Goal: Information Seeking & Learning: Learn about a topic

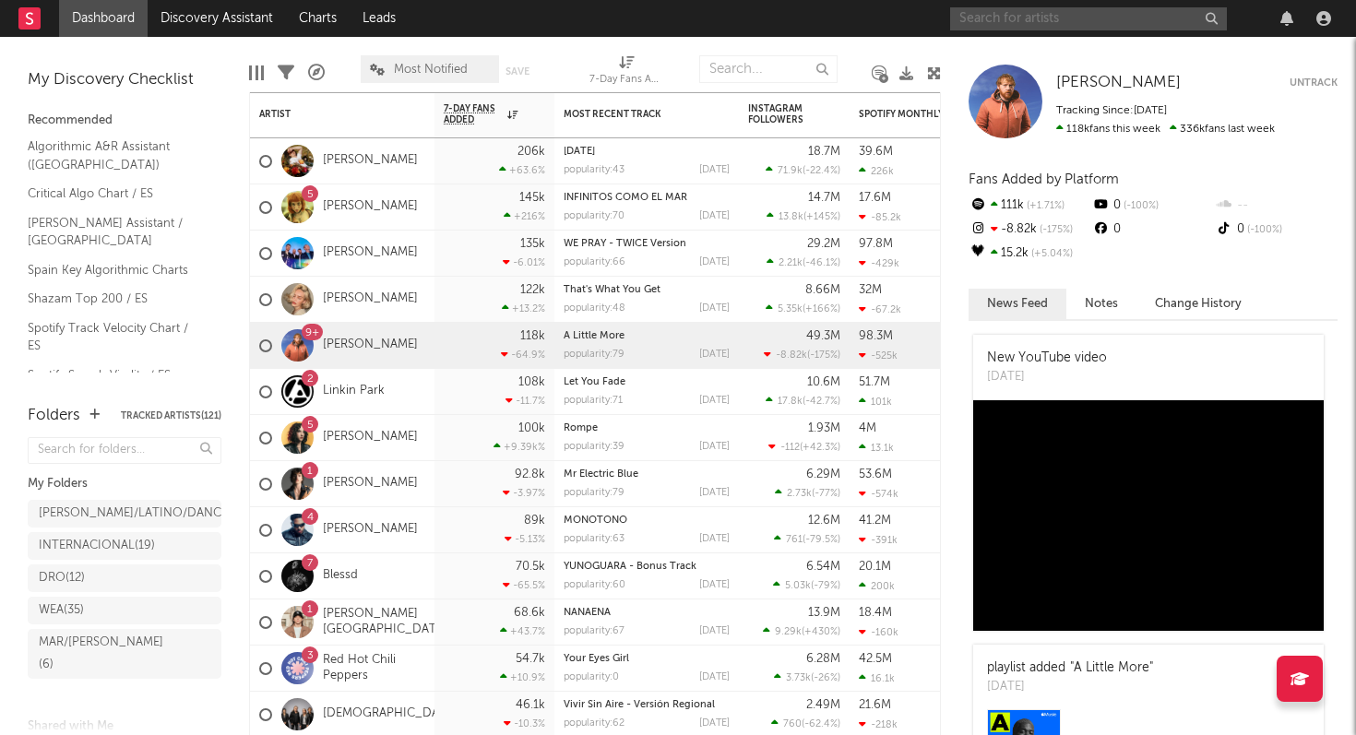
click at [1021, 18] on input "text" at bounding box center [1088, 18] width 277 height 23
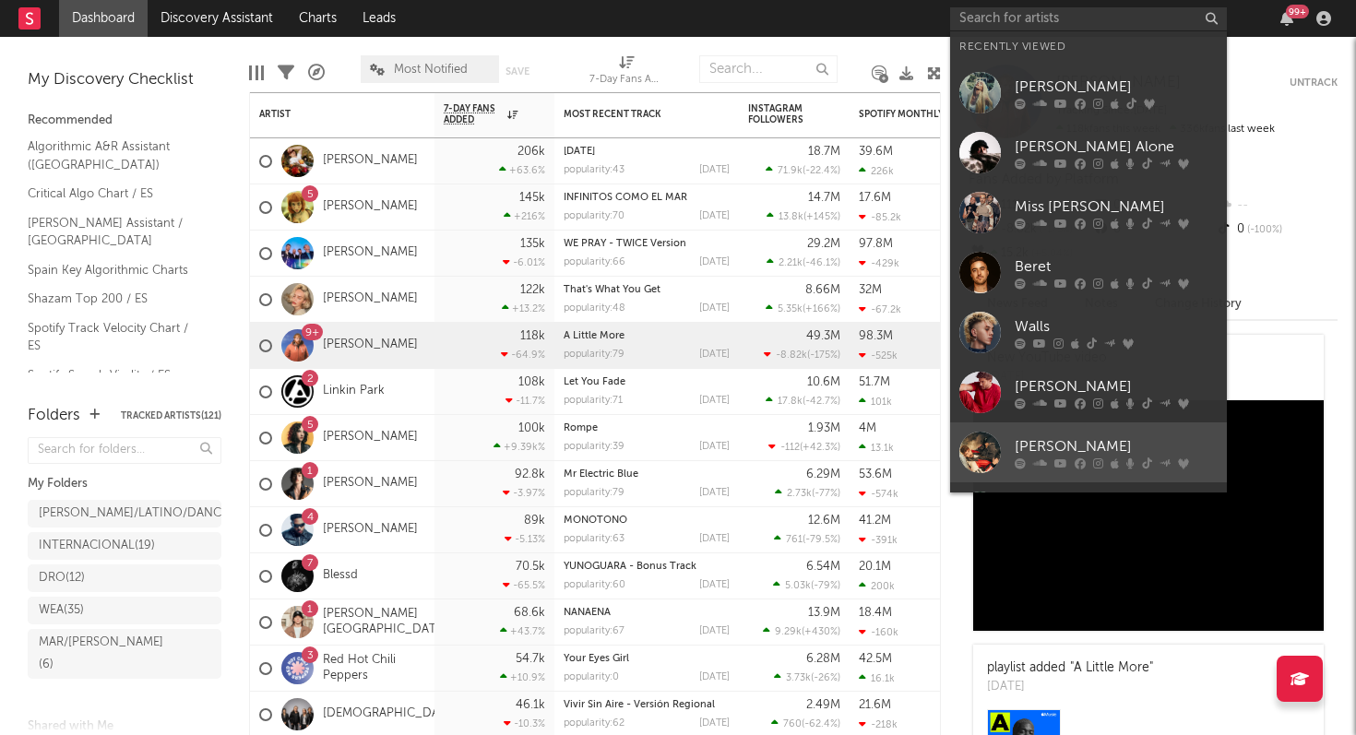
click at [1059, 445] on div "[PERSON_NAME]" at bounding box center [1116, 446] width 203 height 22
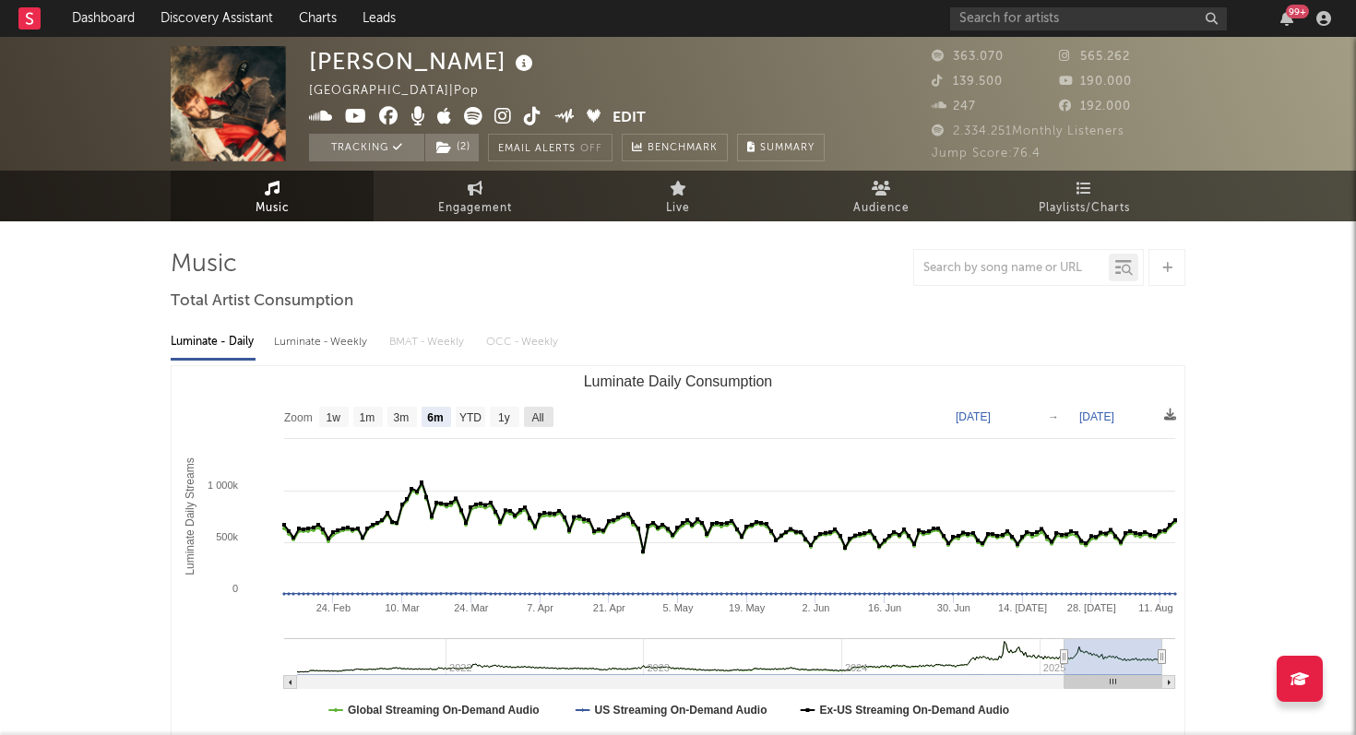
click at [531, 413] on text "All" at bounding box center [537, 417] width 12 height 13
select select "All"
type input "[DATE]"
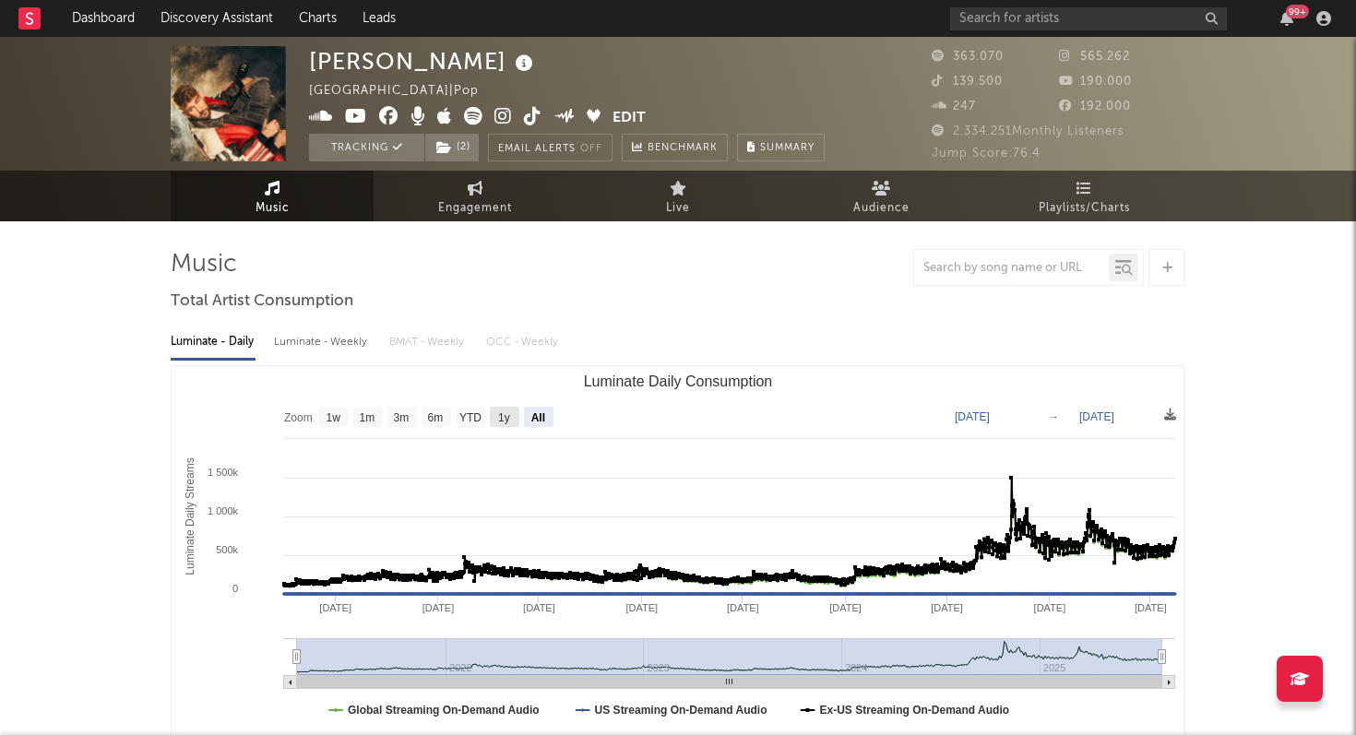
click at [504, 411] on text "1y" at bounding box center [504, 417] width 12 height 13
select select "1y"
type input "[DATE]"
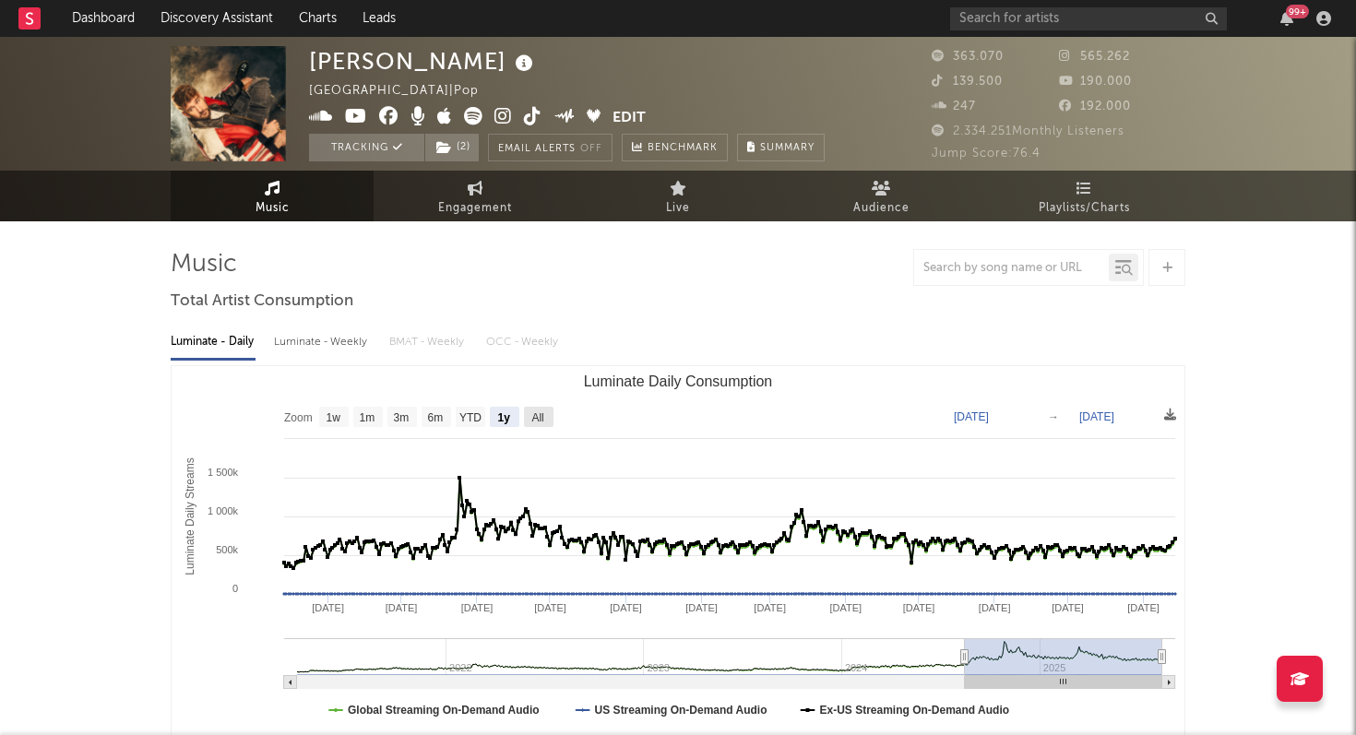
click at [533, 414] on text "All" at bounding box center [537, 417] width 12 height 13
select select "All"
type input "[DATE]"
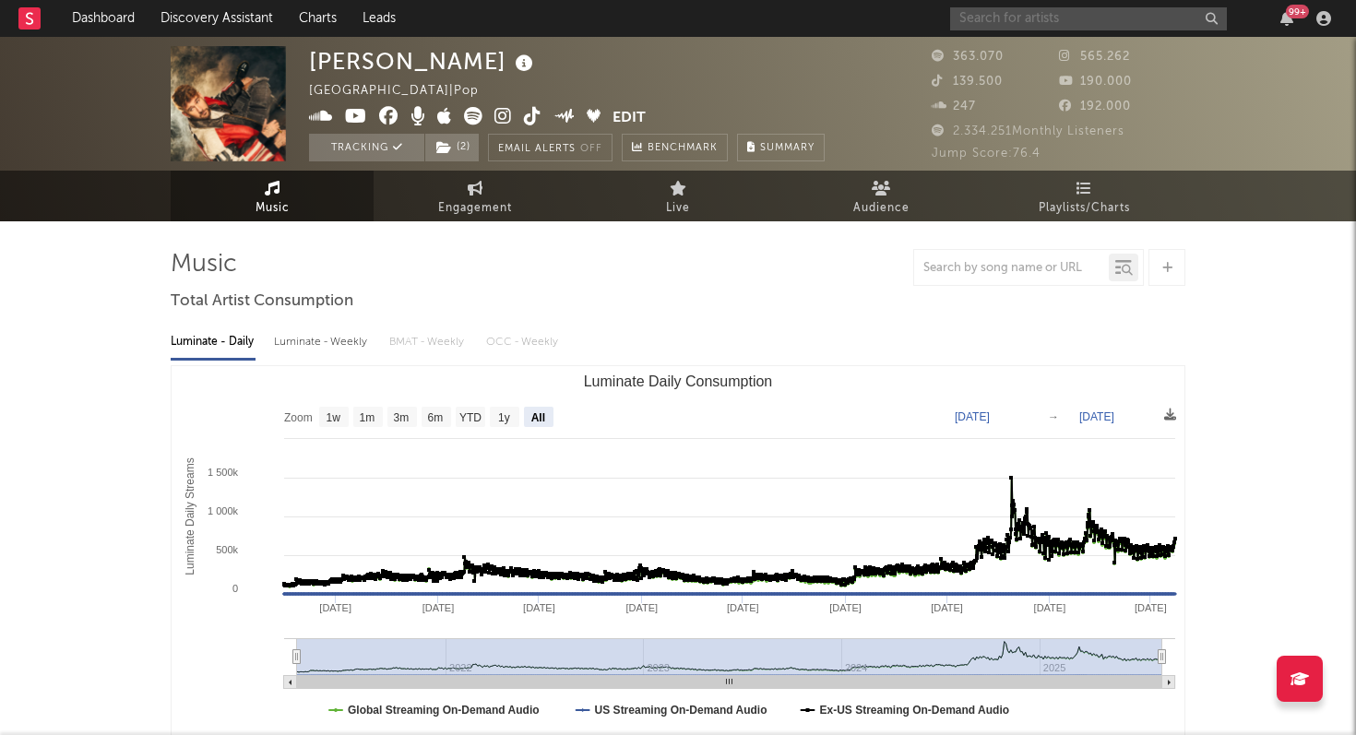
click at [1012, 18] on input "text" at bounding box center [1088, 18] width 277 height 23
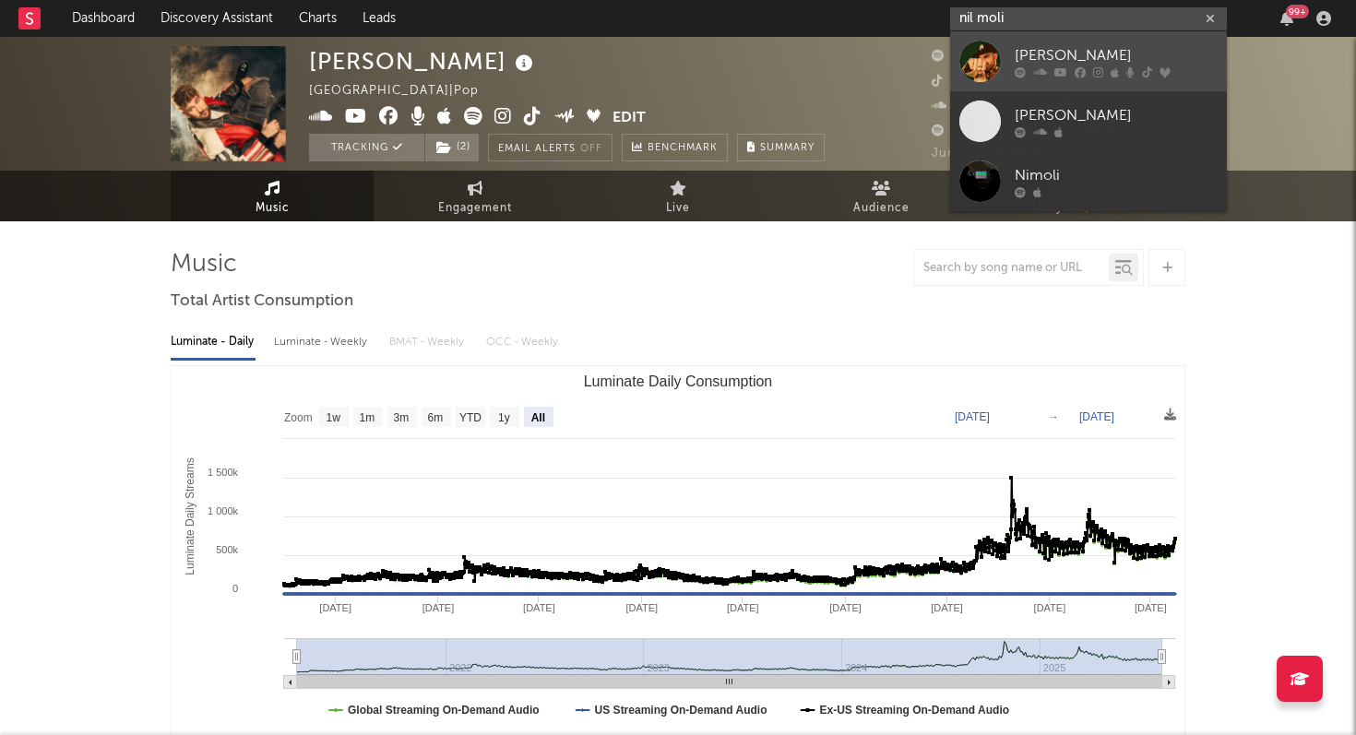
type input "nil moli"
click at [1043, 58] on div "[PERSON_NAME]" at bounding box center [1116, 55] width 203 height 22
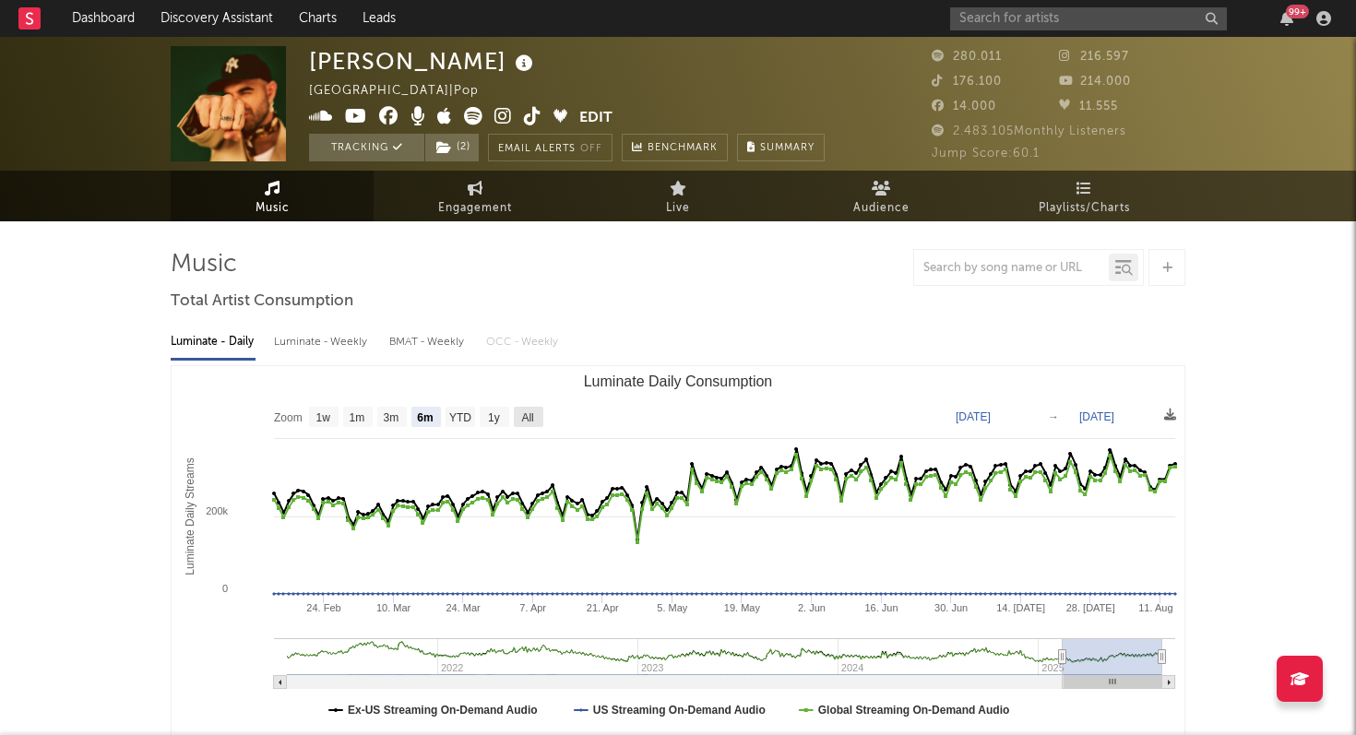
click at [525, 418] on text "All" at bounding box center [527, 417] width 12 height 13
select select "All"
type input "[DATE]"
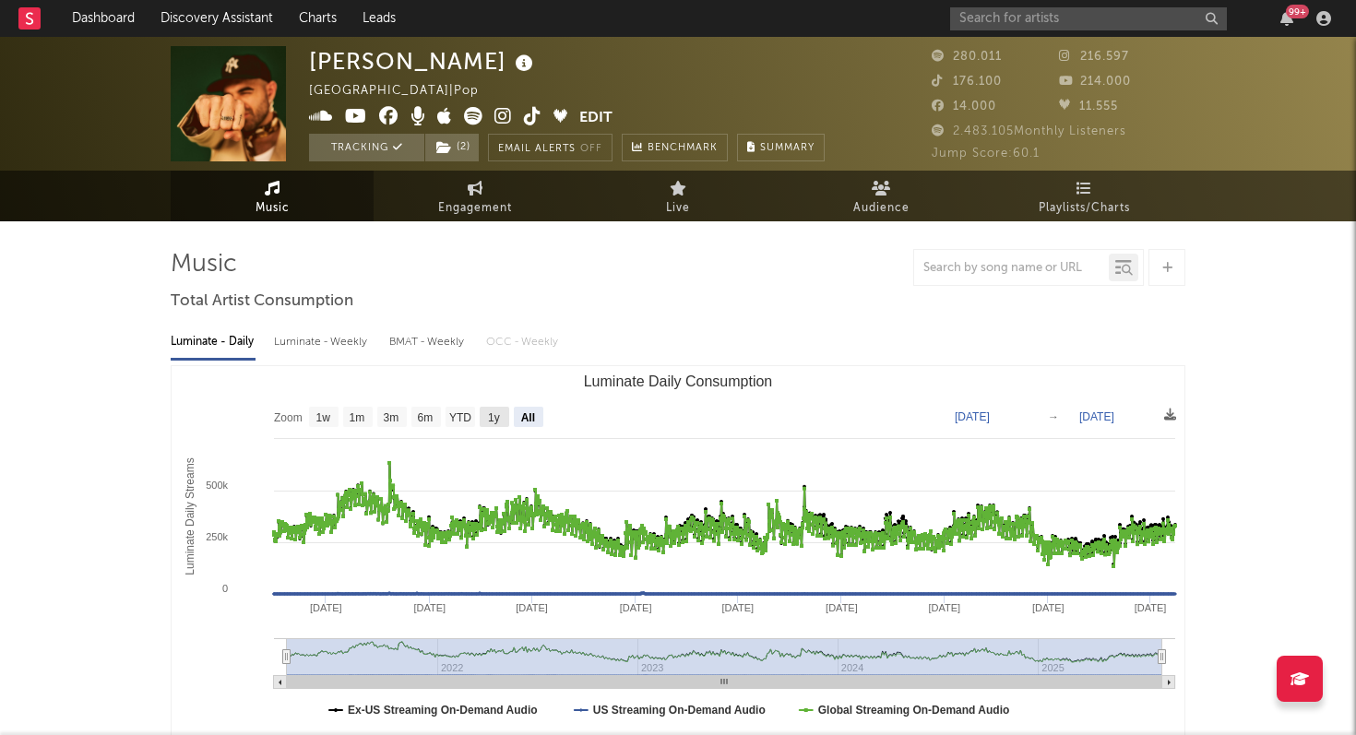
click at [490, 420] on text "1y" at bounding box center [494, 417] width 12 height 13
select select "1y"
type input "[DATE]"
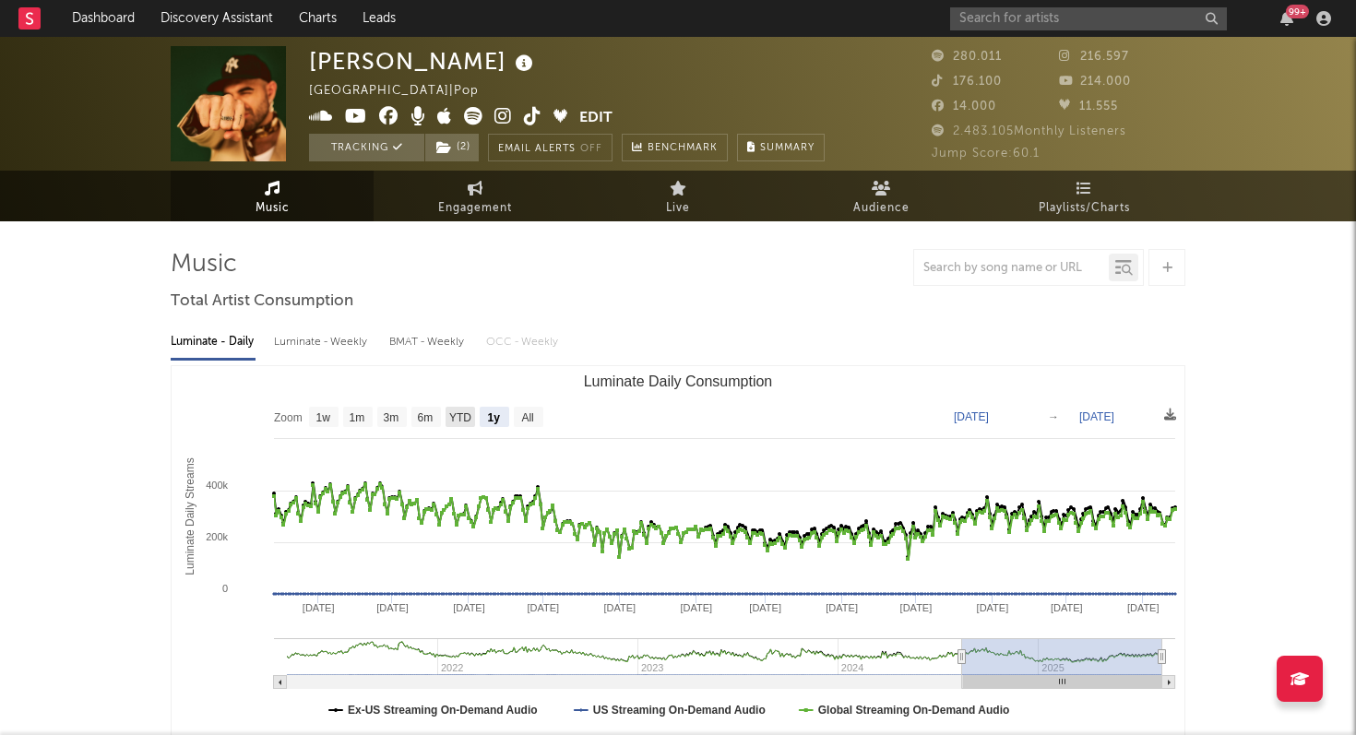
click at [458, 415] on text "YTD" at bounding box center [460, 417] width 22 height 13
select select "YTD"
type input "[DATE]"
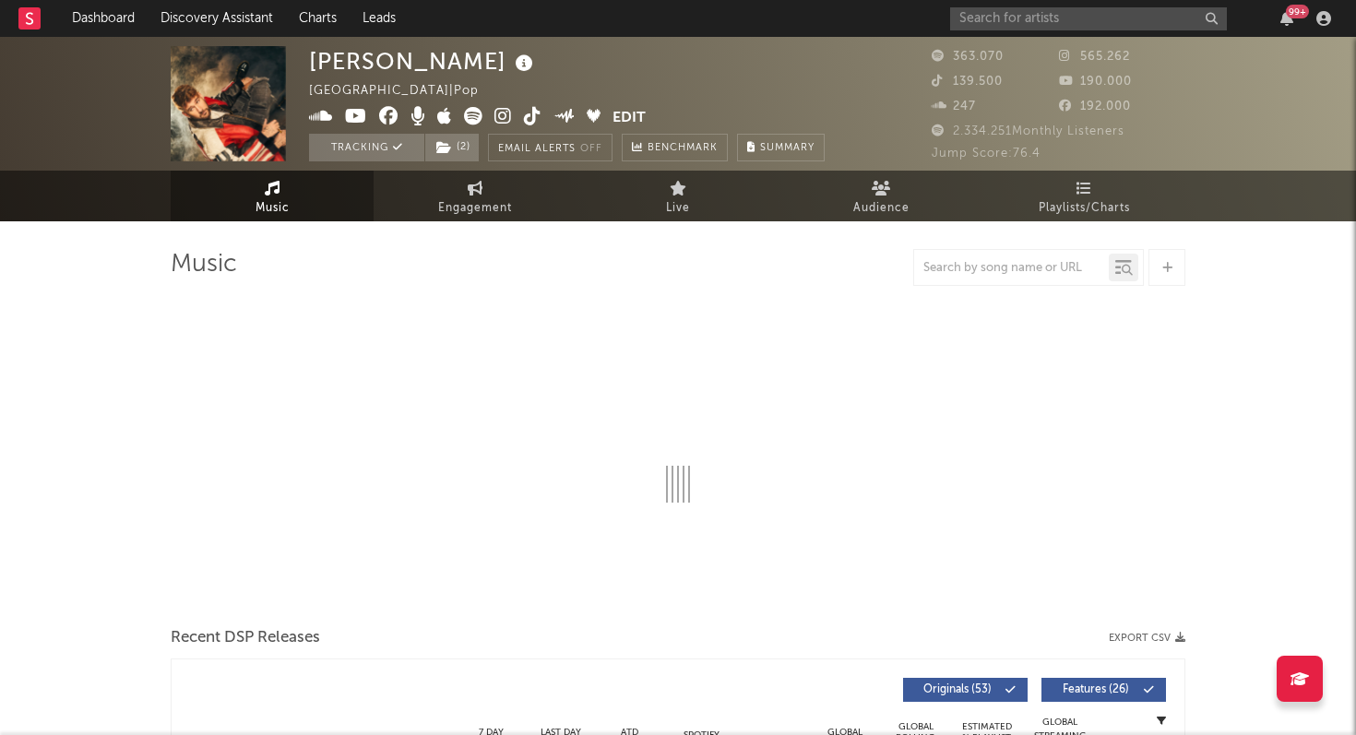
select select "6m"
